Goal: Check status: Check status

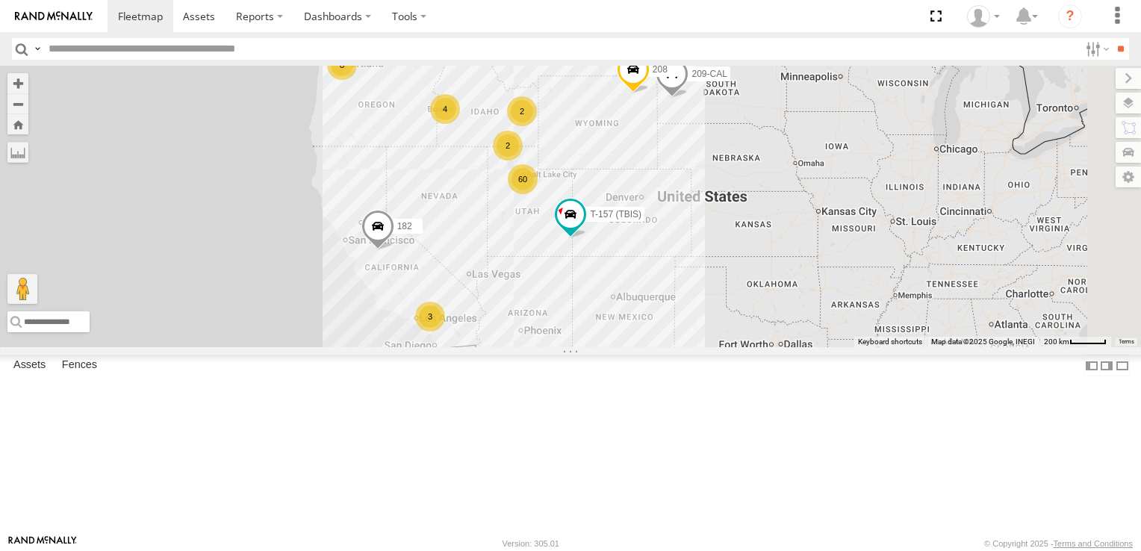
click at [357, 80] on div "8" at bounding box center [342, 65] width 30 height 30
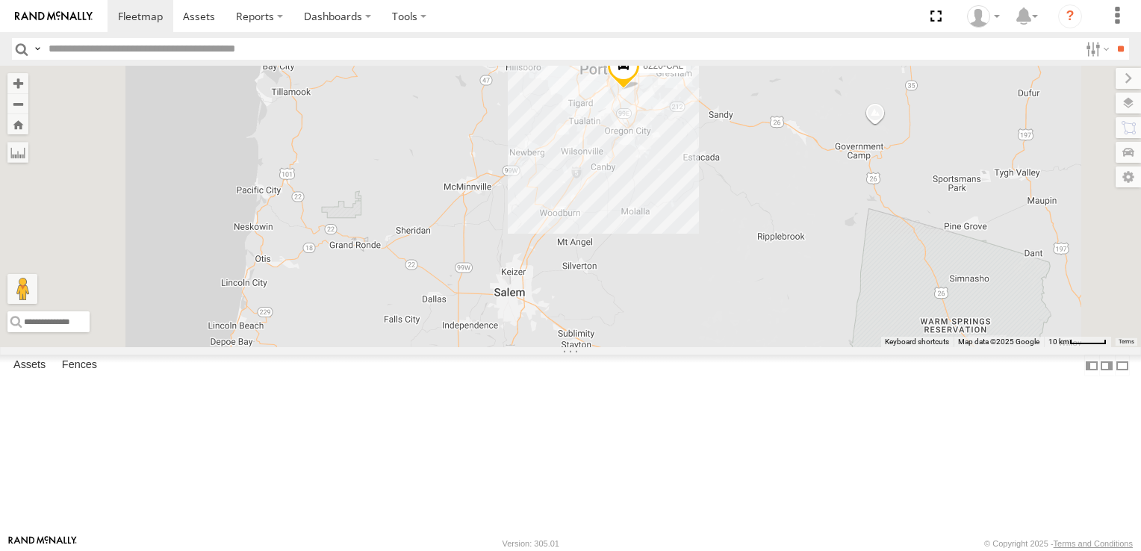
click at [521, 399] on div "2" at bounding box center [506, 384] width 30 height 30
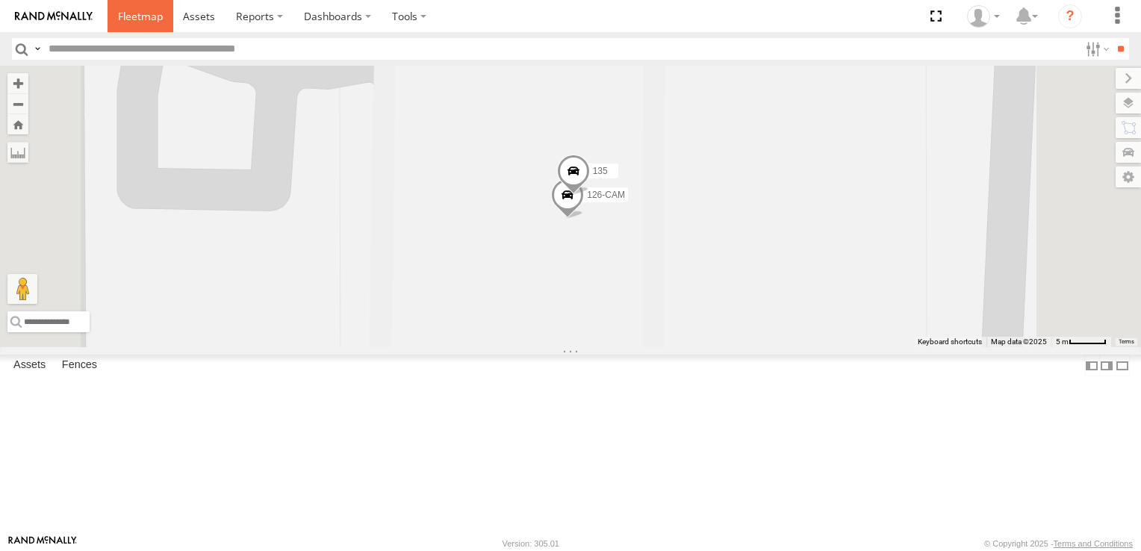
click at [157, 19] on span at bounding box center [140, 16] width 45 height 14
